Goal: Task Accomplishment & Management: Manage account settings

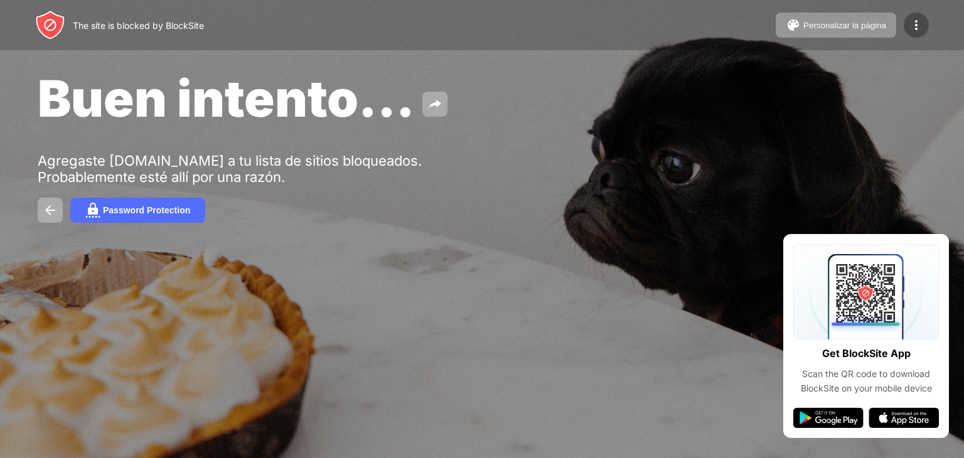
click at [923, 30] on img at bounding box center [916, 25] width 15 height 15
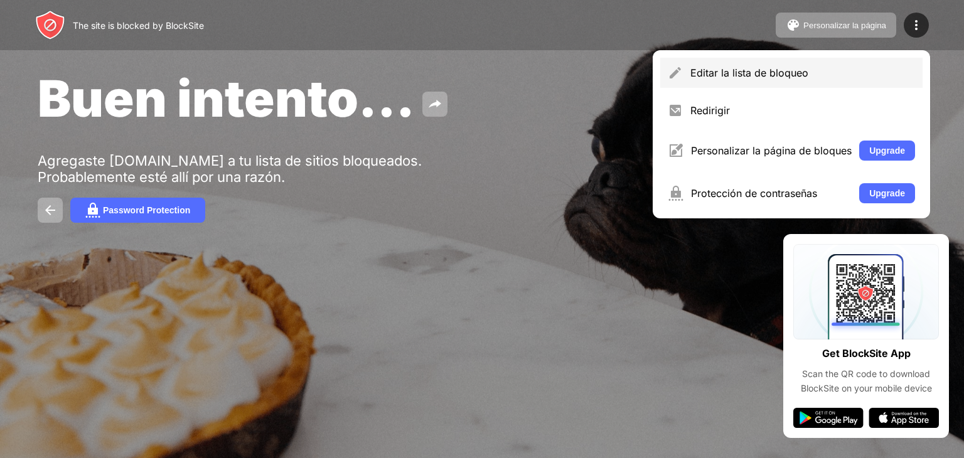
click at [871, 70] on div "Editar la lista de bloqueo" at bounding box center [802, 73] width 225 height 13
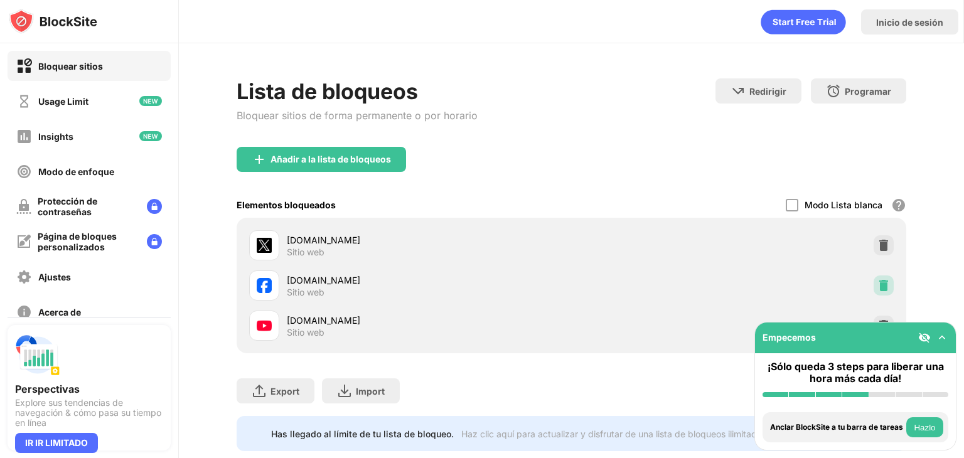
click at [880, 279] on img at bounding box center [883, 285] width 13 height 13
